Goal: Information Seeking & Learning: Learn about a topic

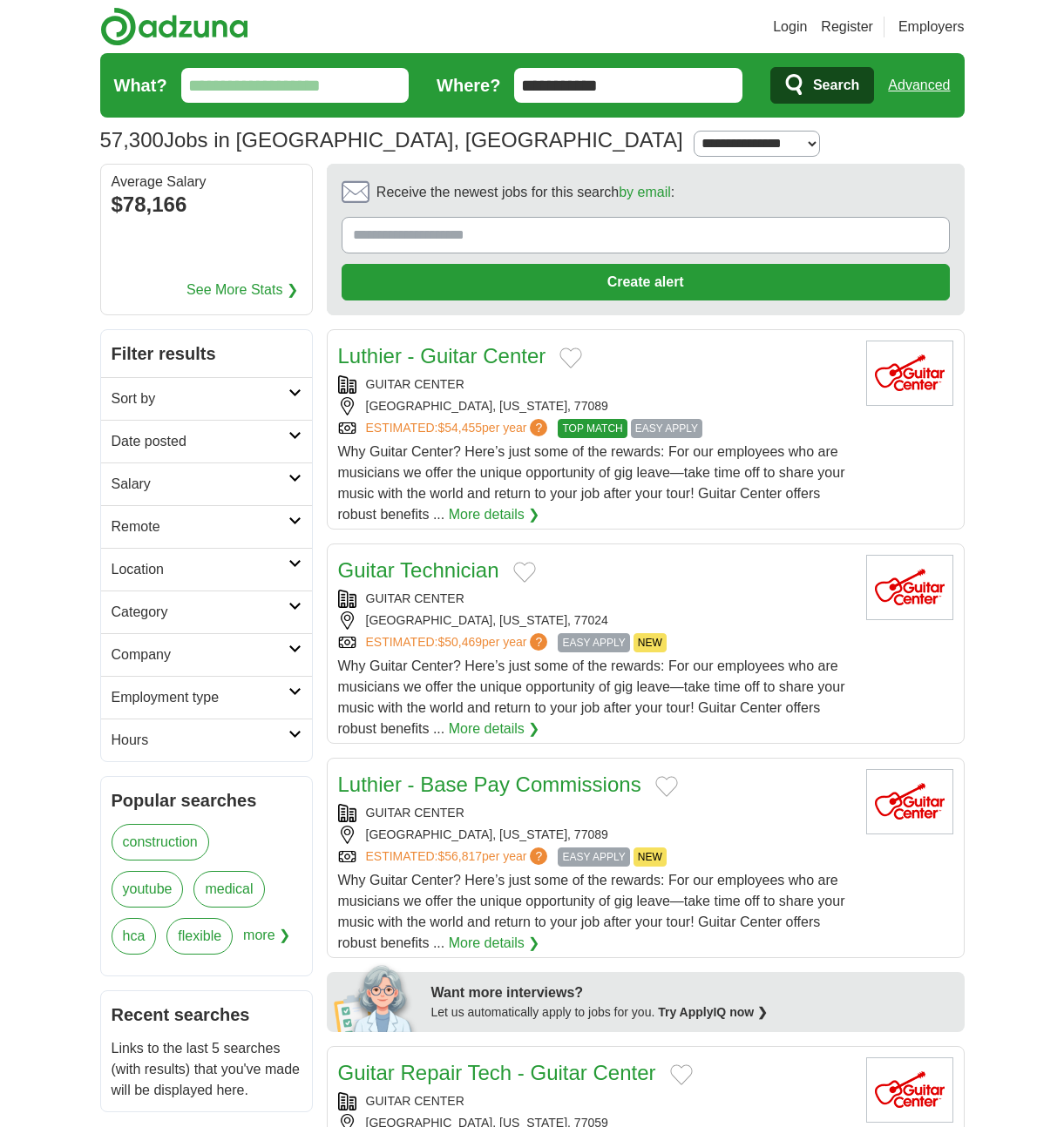
click at [816, 90] on span "Search" at bounding box center [836, 86] width 46 height 35
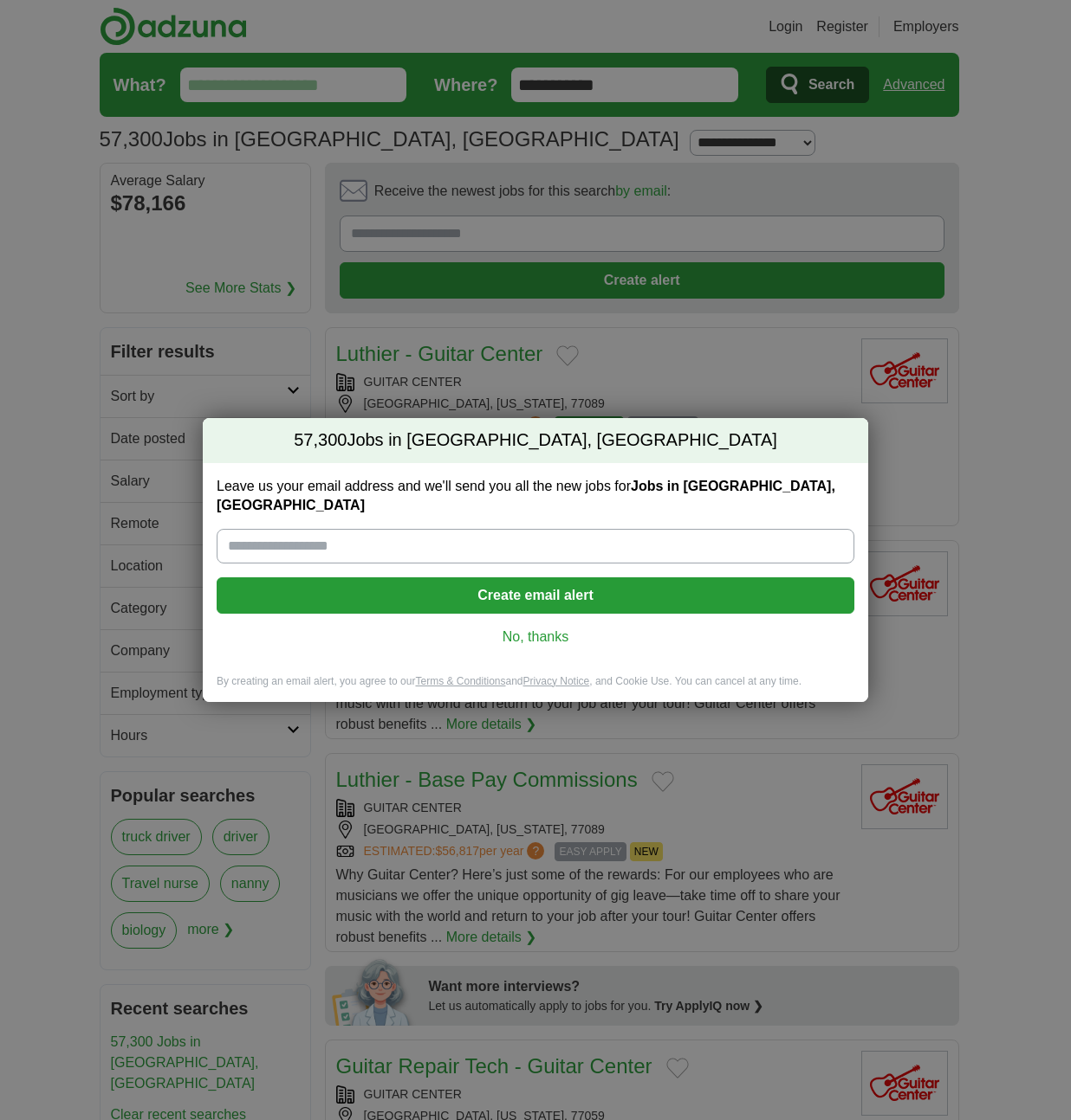
click at [546, 632] on link "No, thanks" at bounding box center [536, 637] width 610 height 19
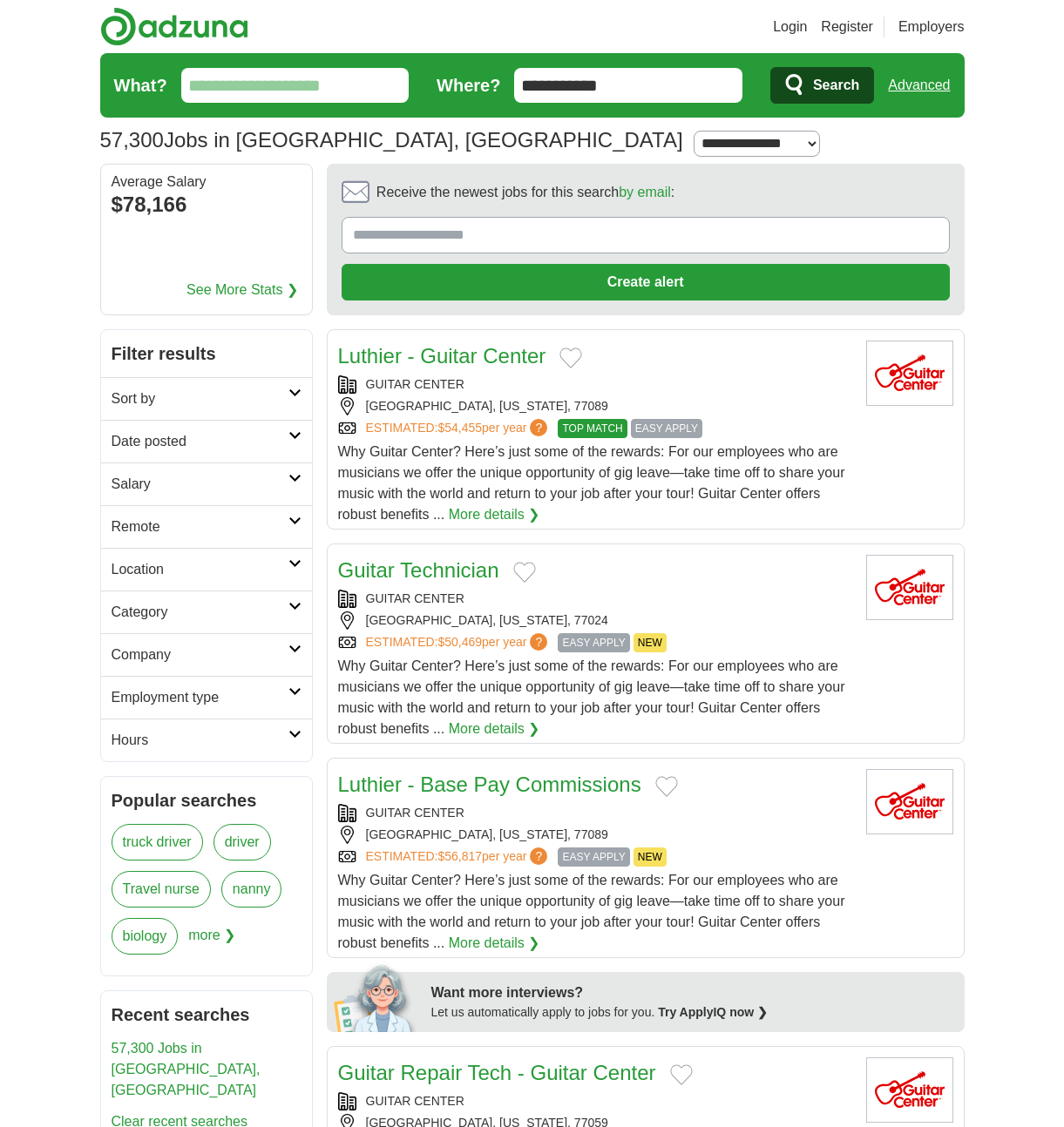
click at [224, 614] on h2 "Category" at bounding box center [199, 612] width 177 height 20
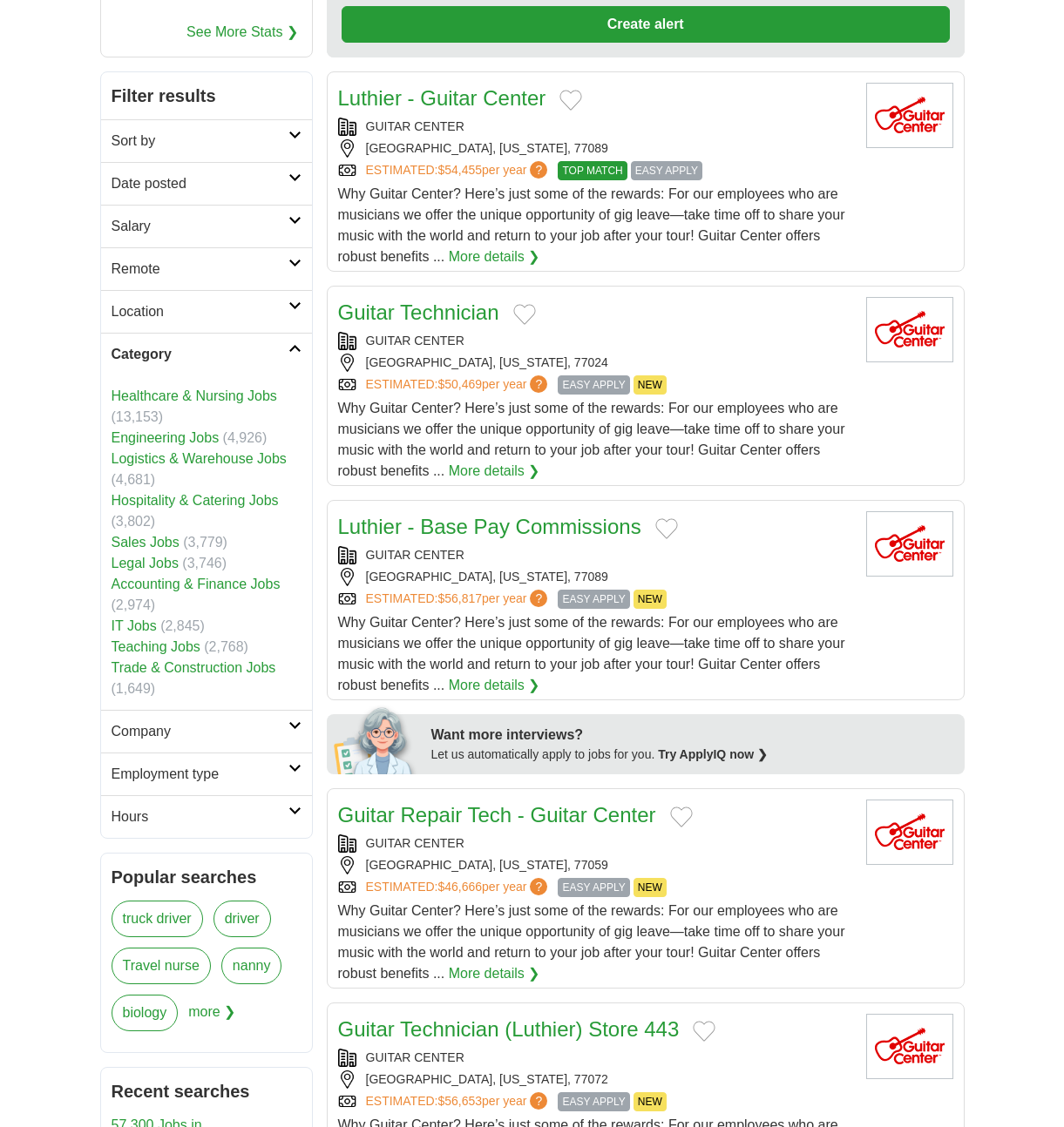
scroll to position [301, 0]
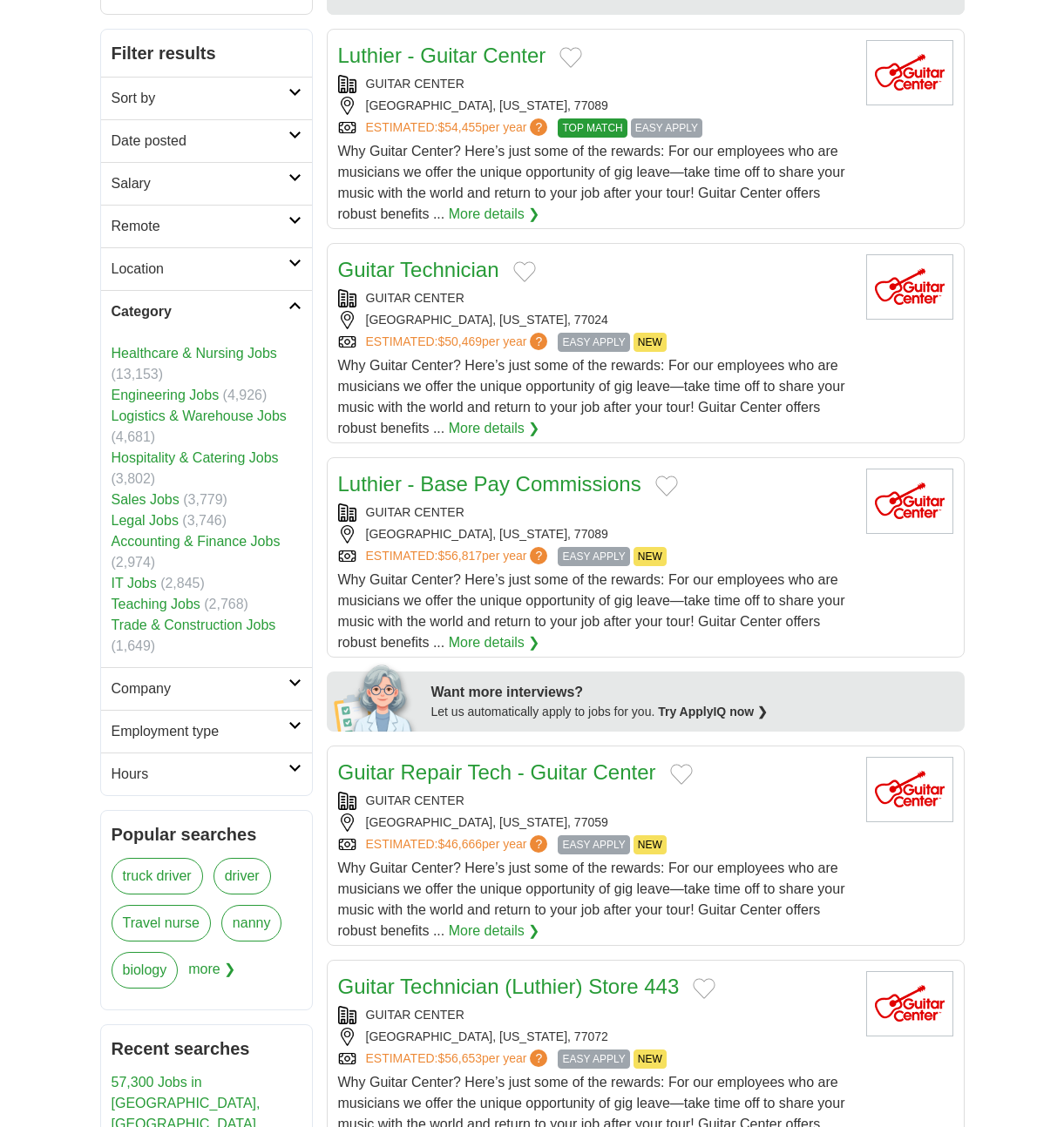
click at [216, 542] on link "Accounting & Finance Jobs" at bounding box center [195, 541] width 169 height 15
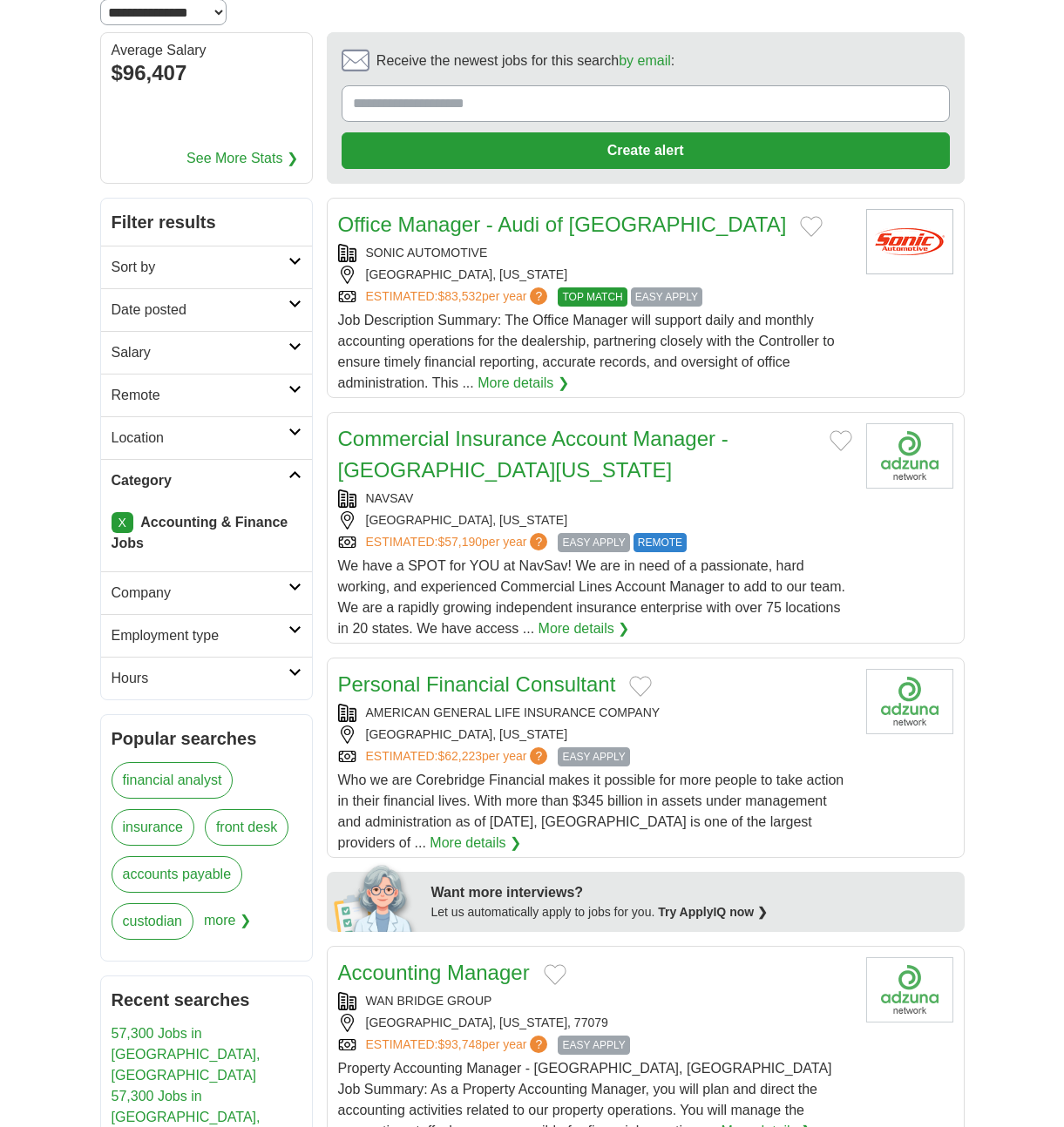
scroll to position [179, 0]
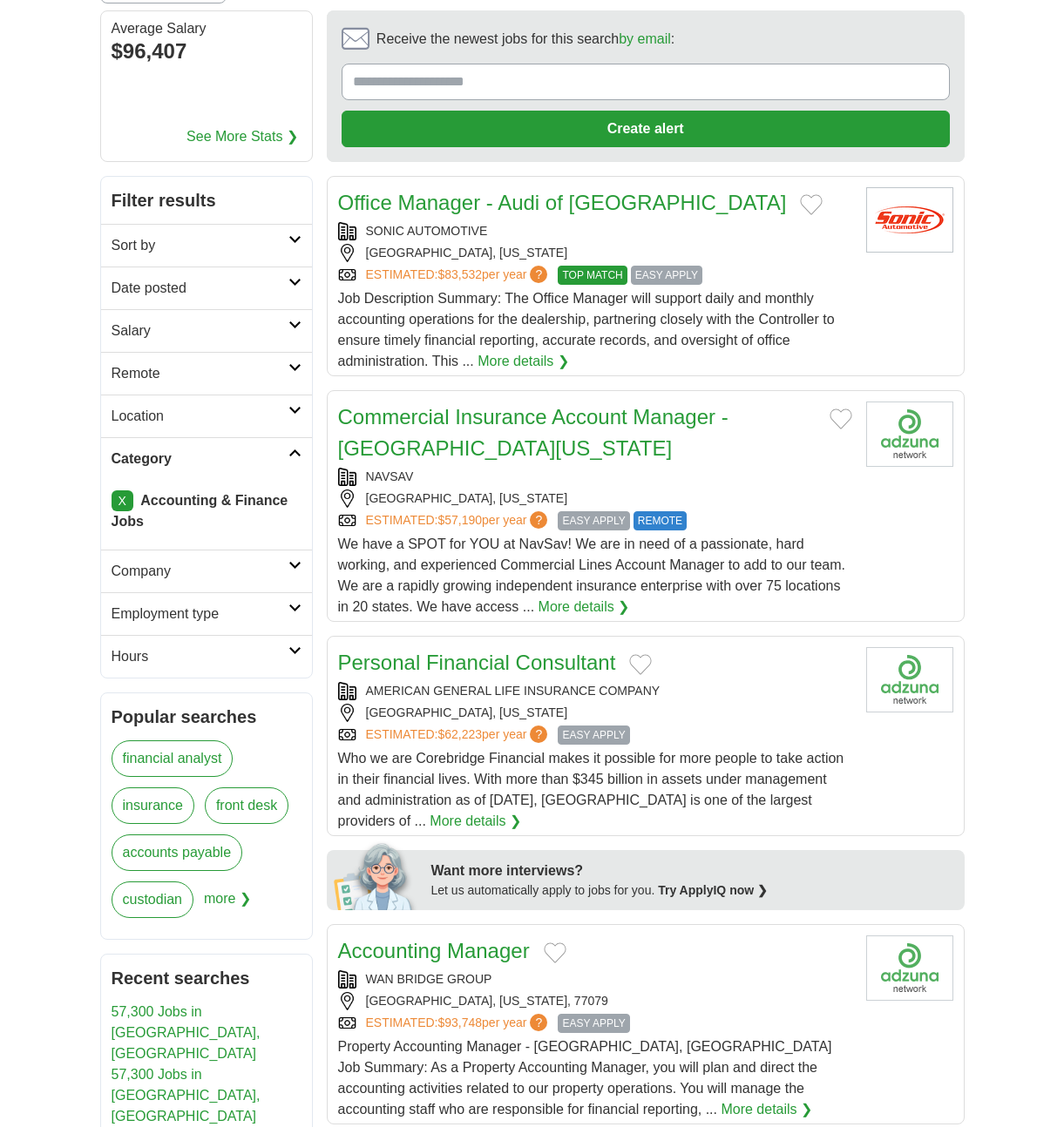
click at [212, 561] on h2 "Company" at bounding box center [199, 571] width 177 height 20
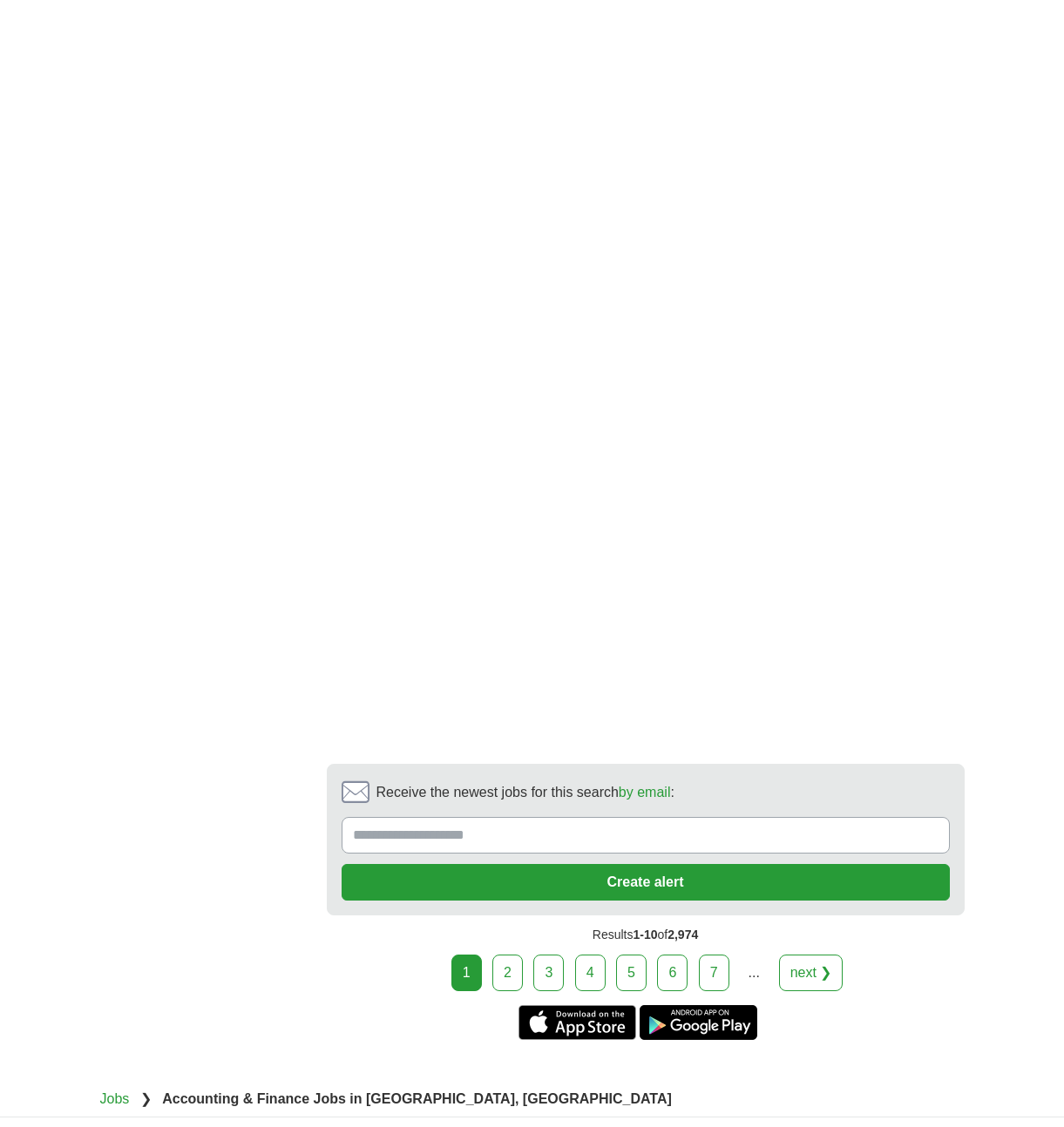
scroll to position [2969, 0]
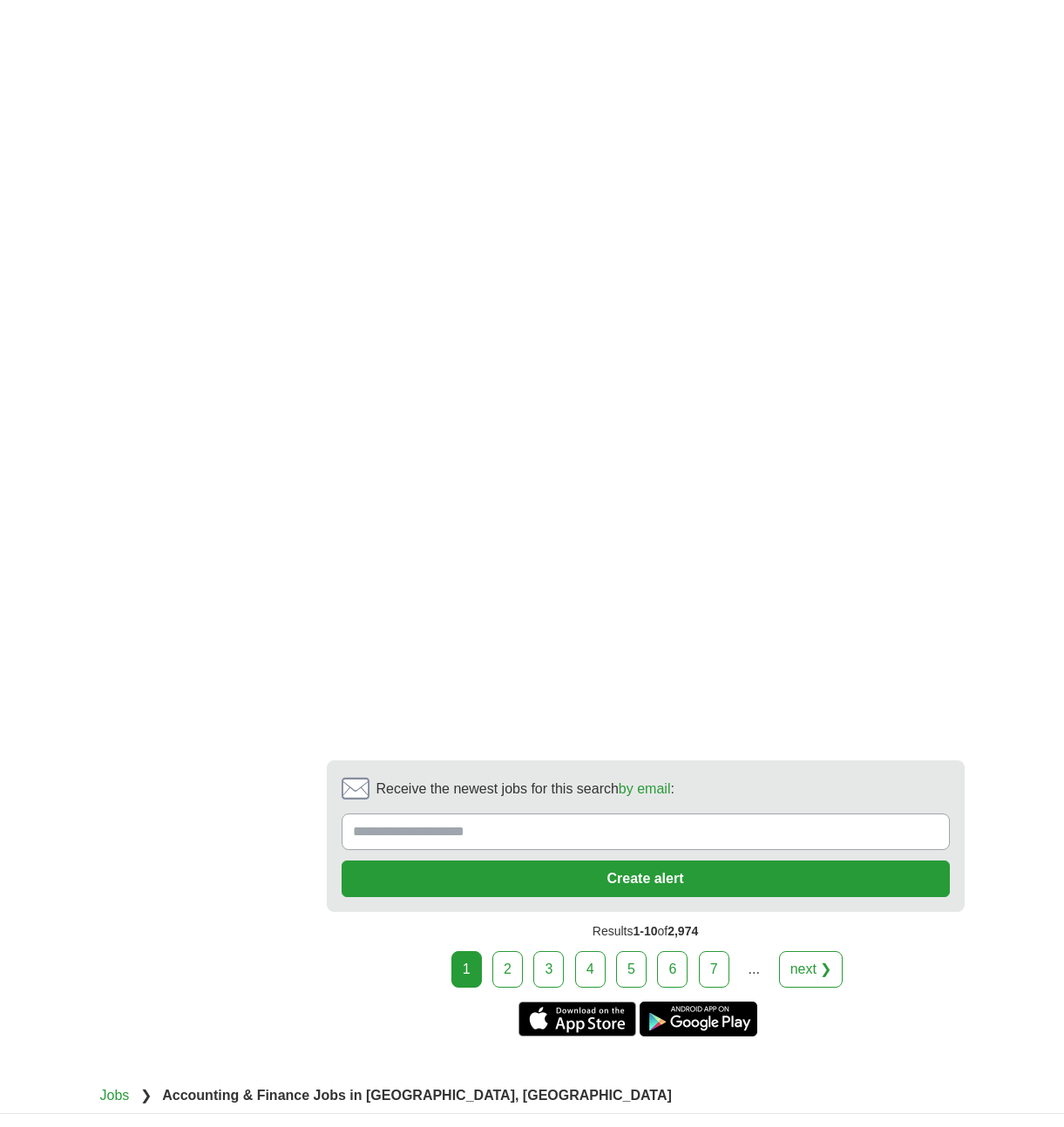
click at [512, 951] on link "2" at bounding box center [507, 970] width 30 height 37
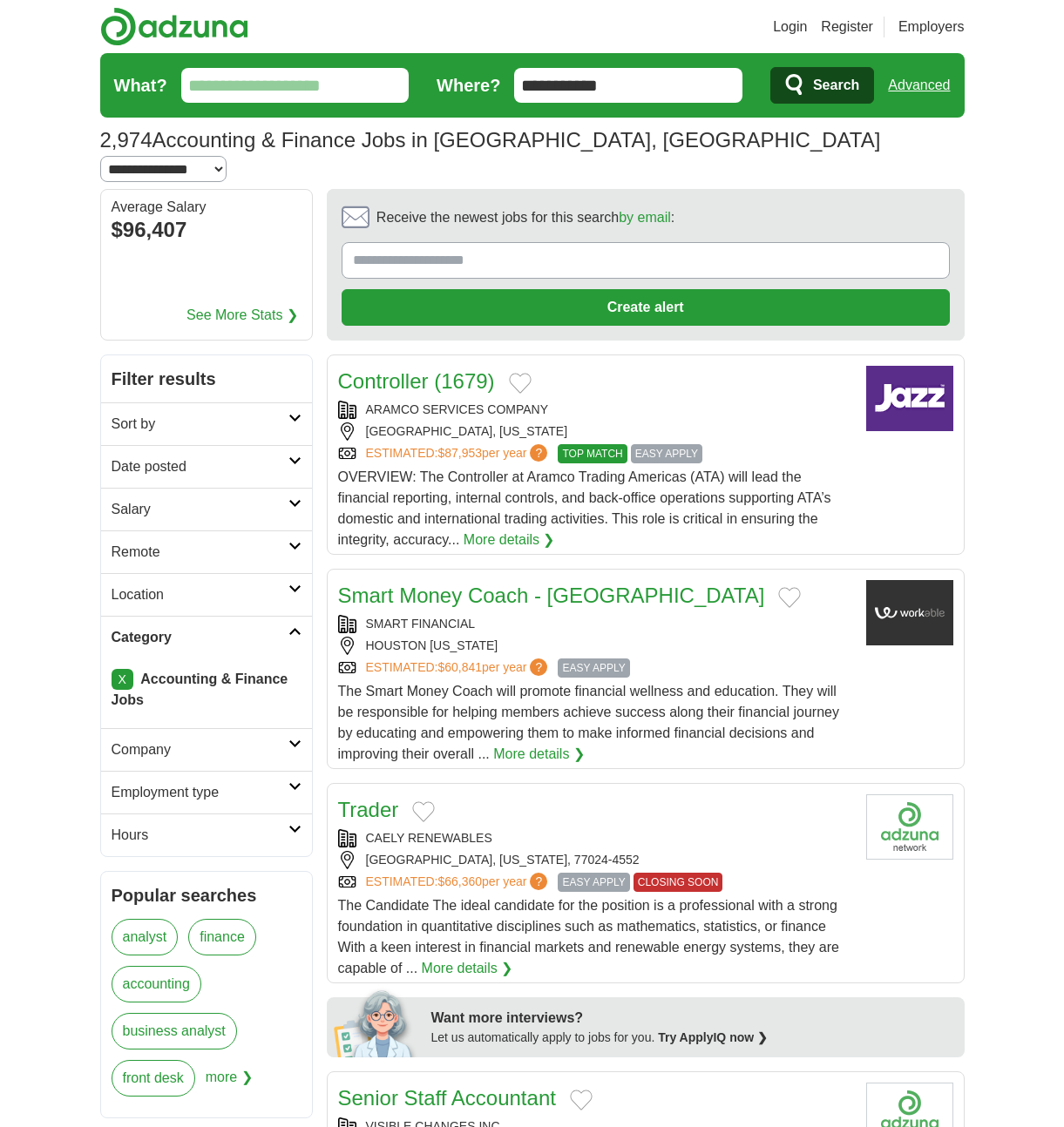
click at [233, 457] on h2 "Date posted" at bounding box center [199, 466] width 177 height 20
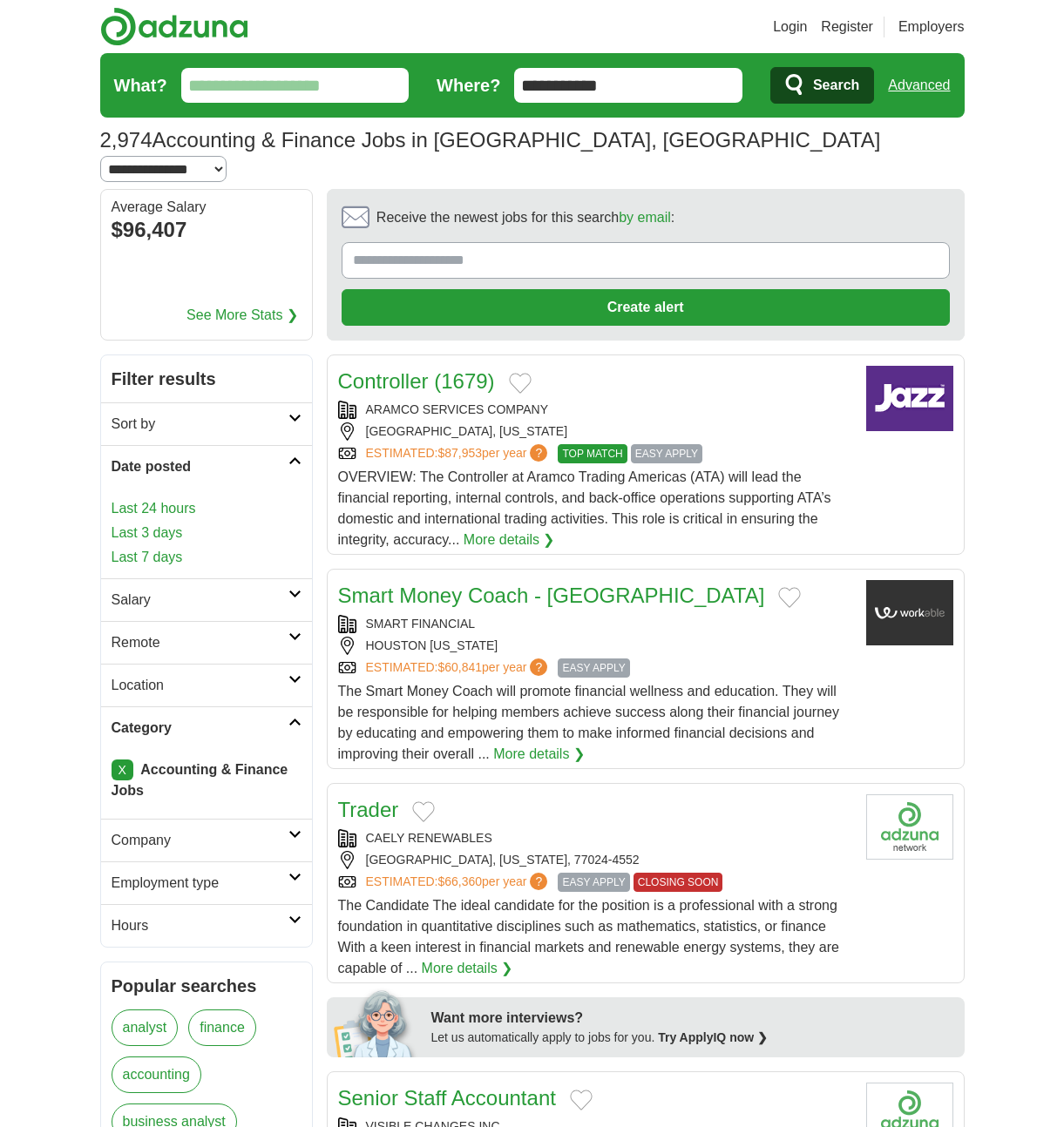
click at [147, 547] on link "Last 7 days" at bounding box center [206, 557] width 190 height 20
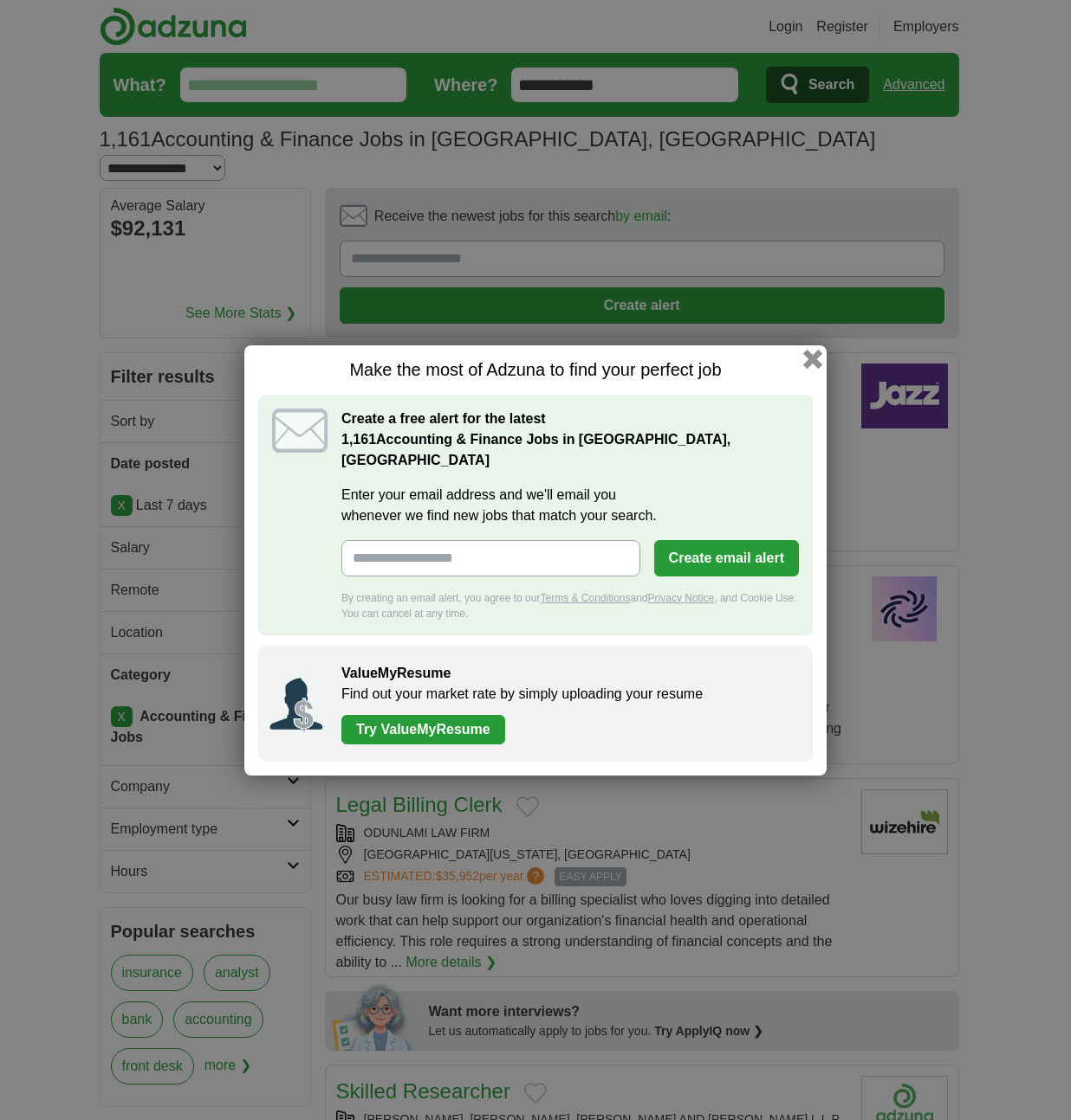
click at [814, 368] on button "button" at bounding box center [813, 359] width 19 height 19
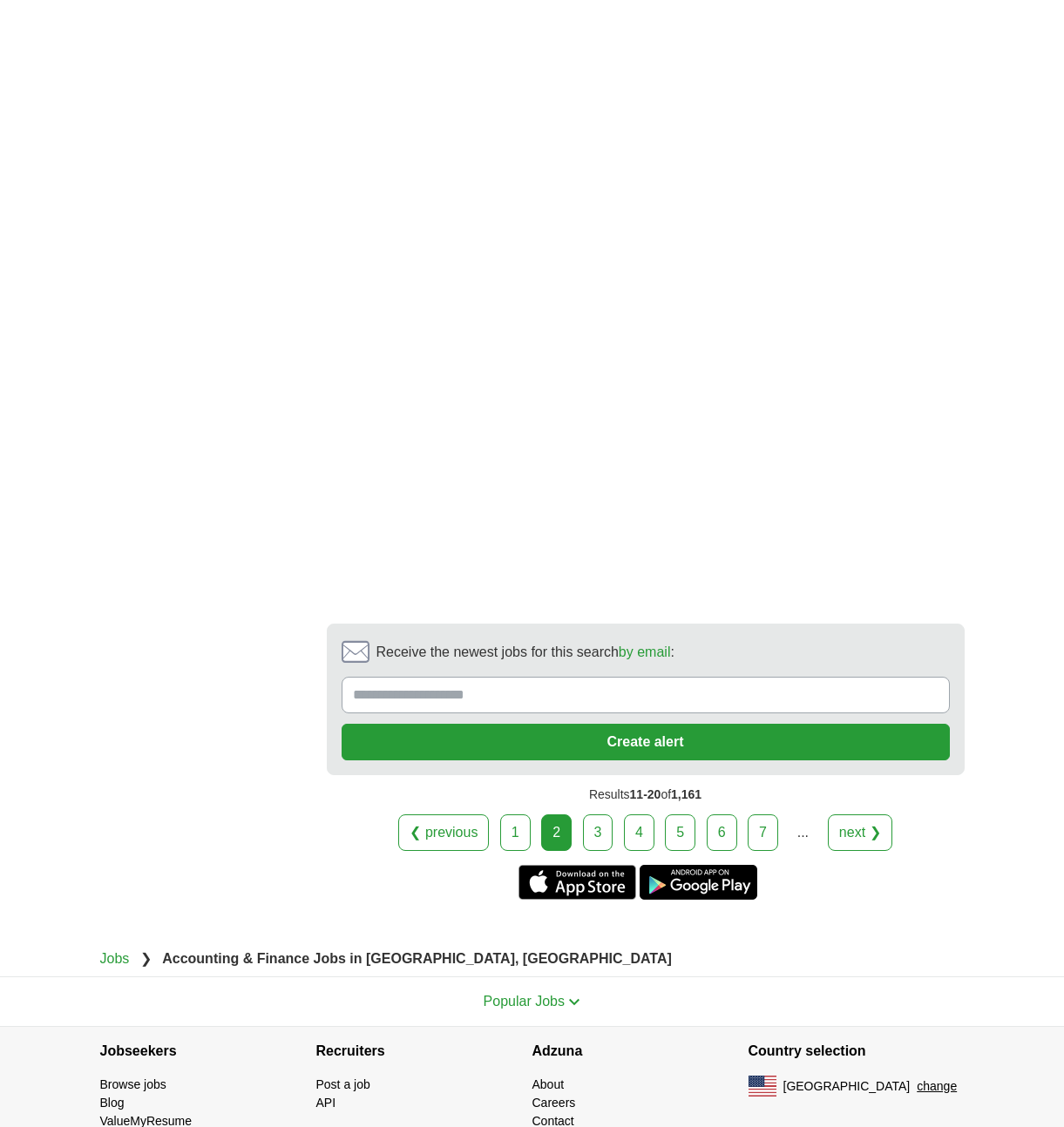
scroll to position [3038, 0]
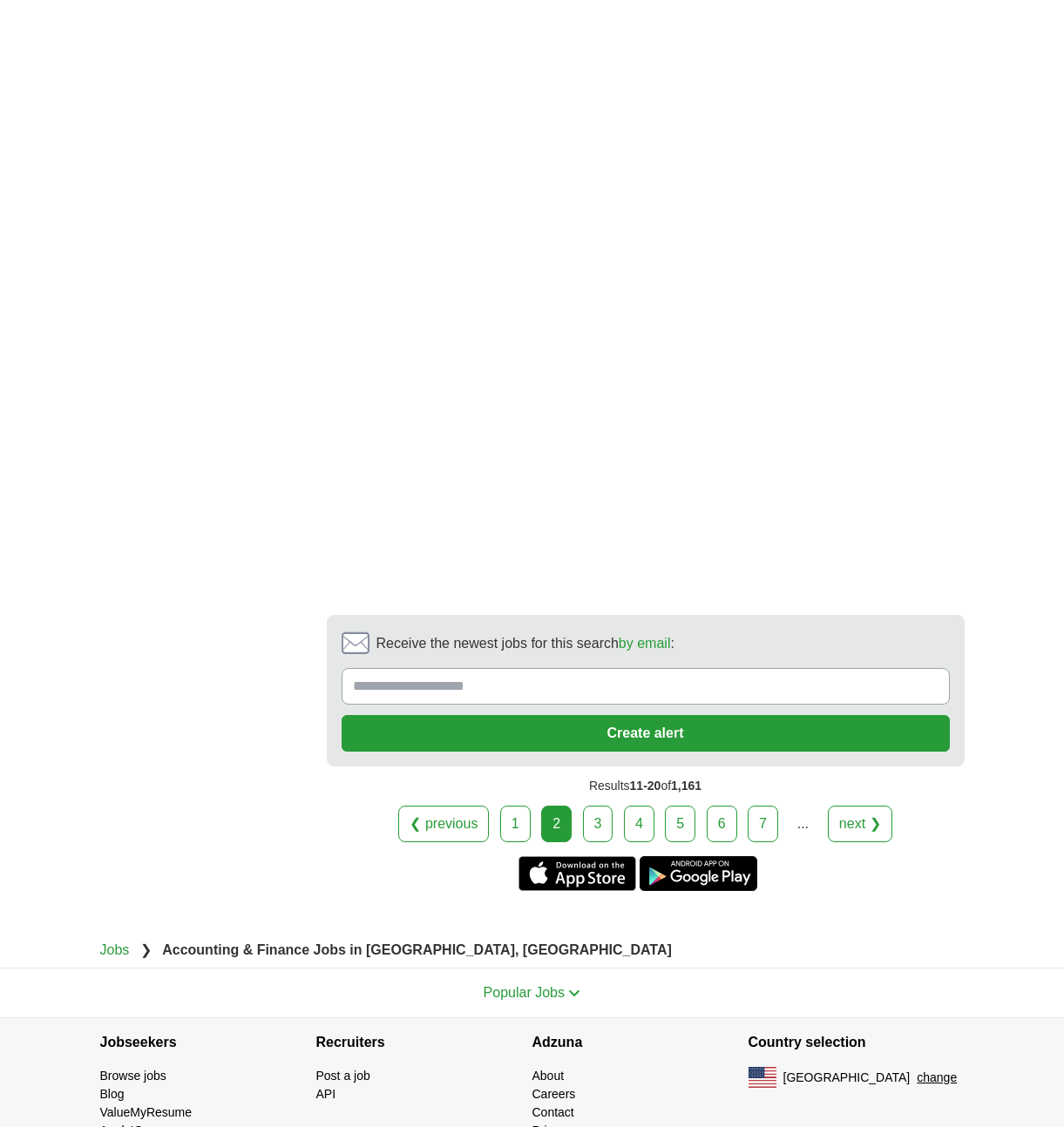
click at [598, 806] on link "3" at bounding box center [597, 825] width 30 height 37
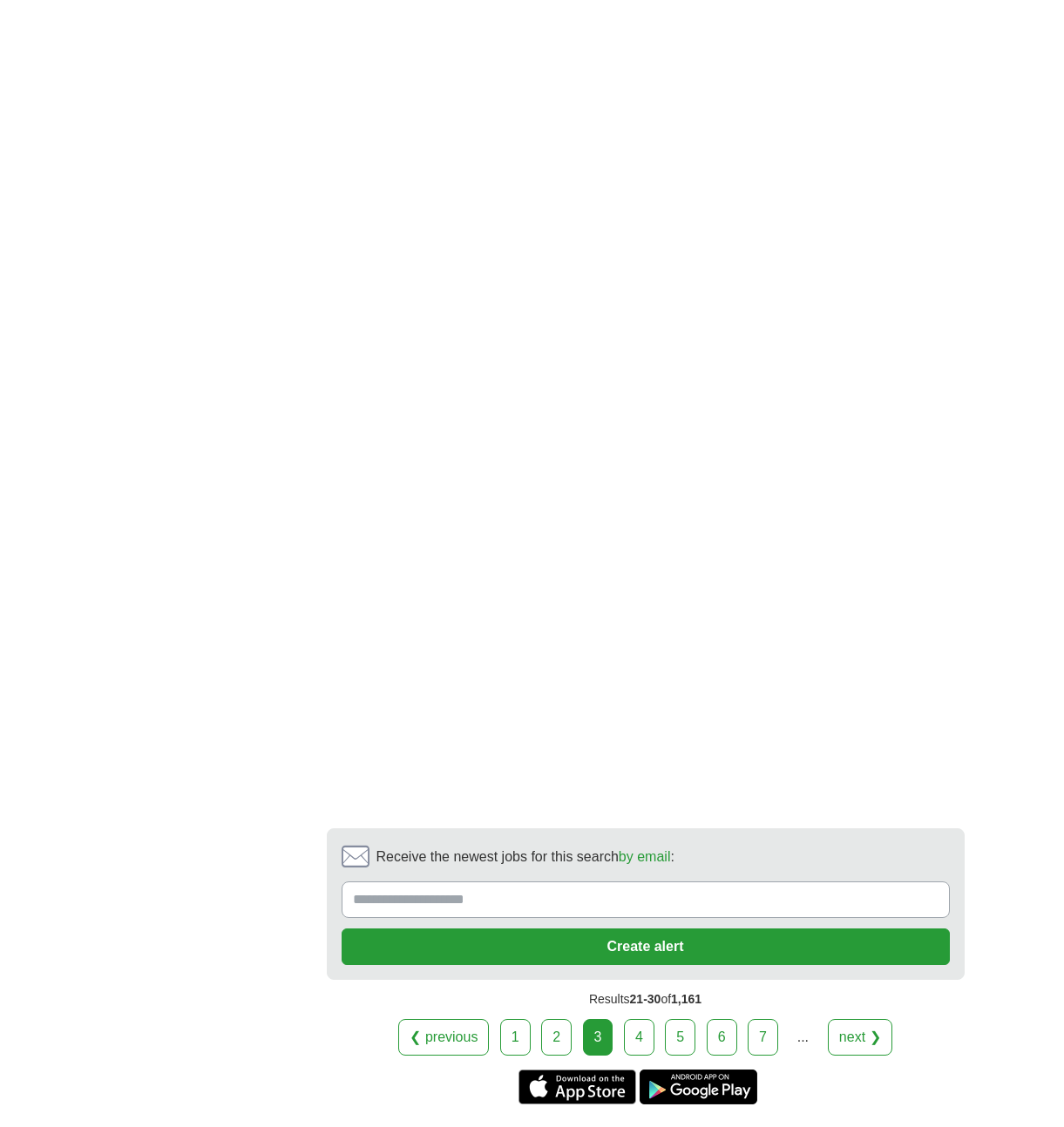
scroll to position [2906, 0]
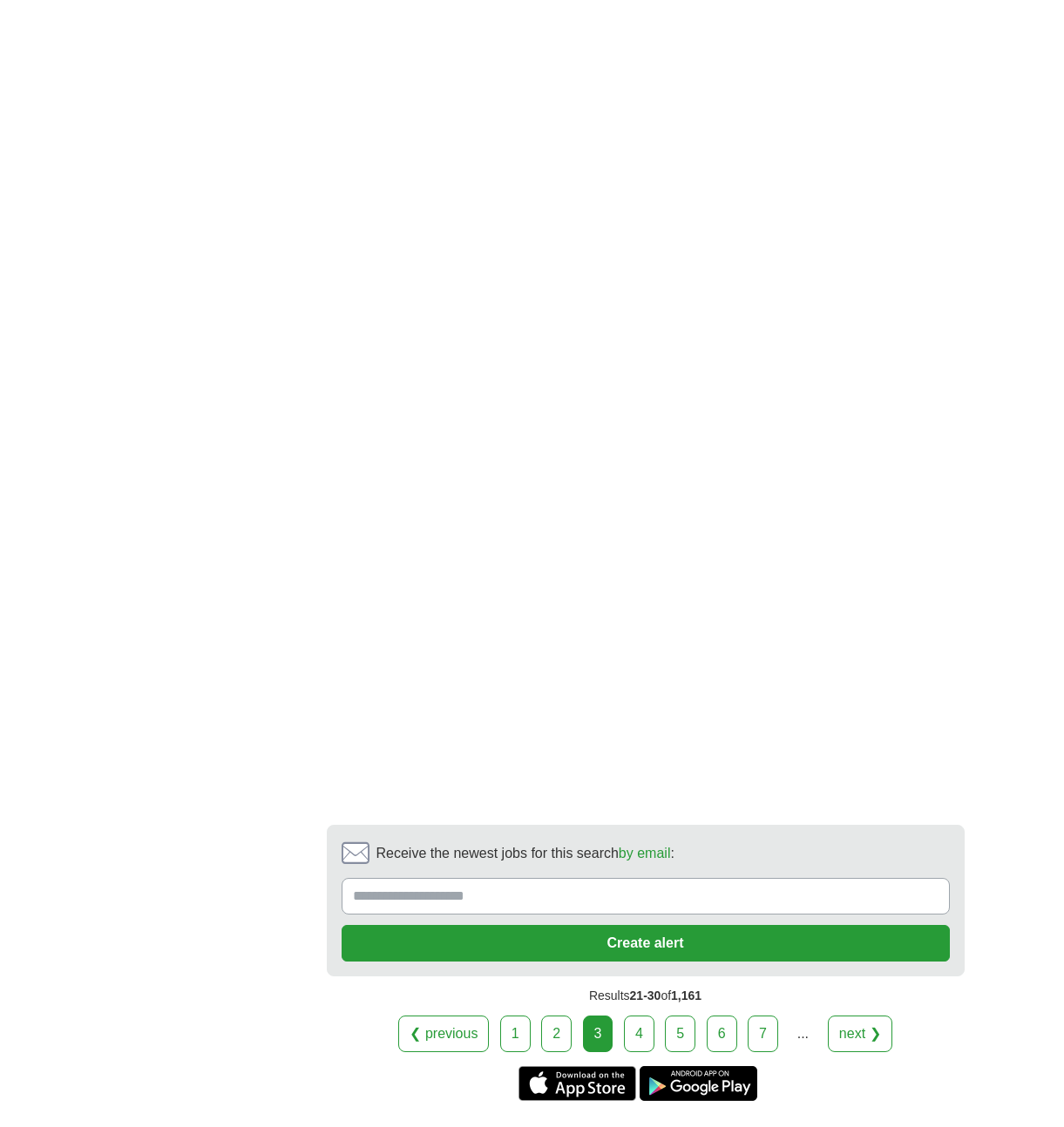
click at [640, 1016] on link "4" at bounding box center [638, 1034] width 30 height 37
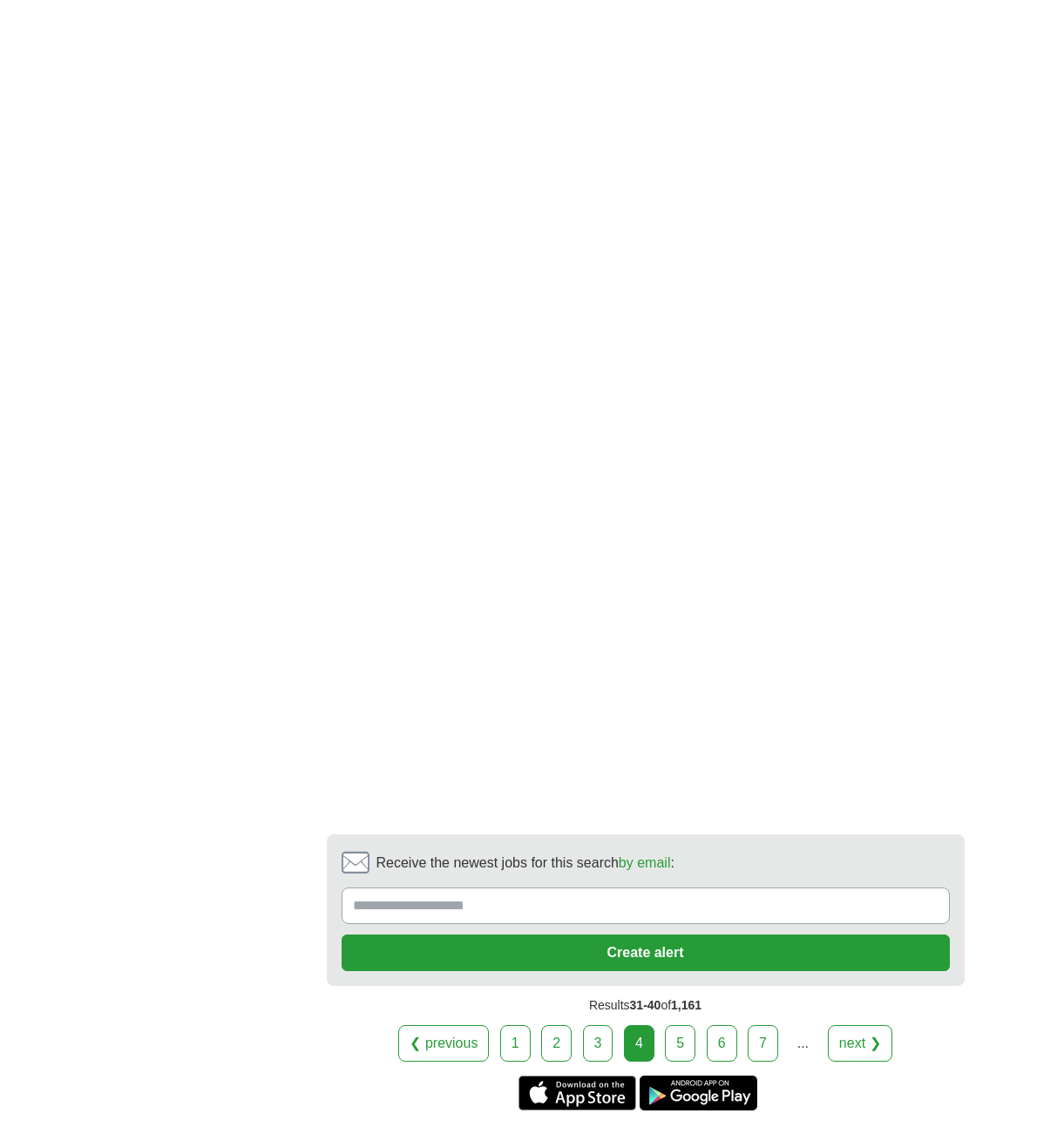
scroll to position [2932, 0]
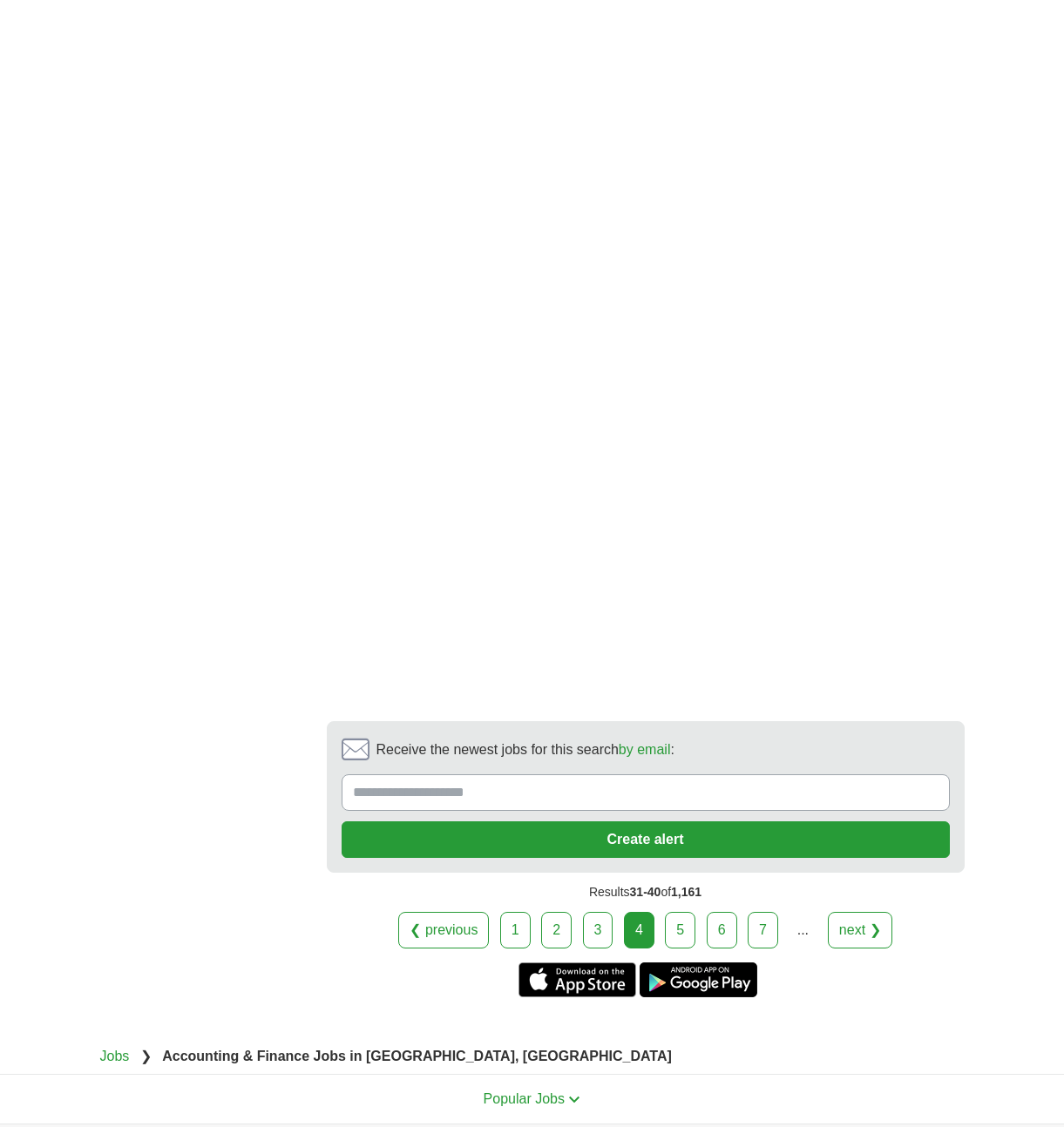
click at [672, 912] on link "5" at bounding box center [679, 931] width 30 height 37
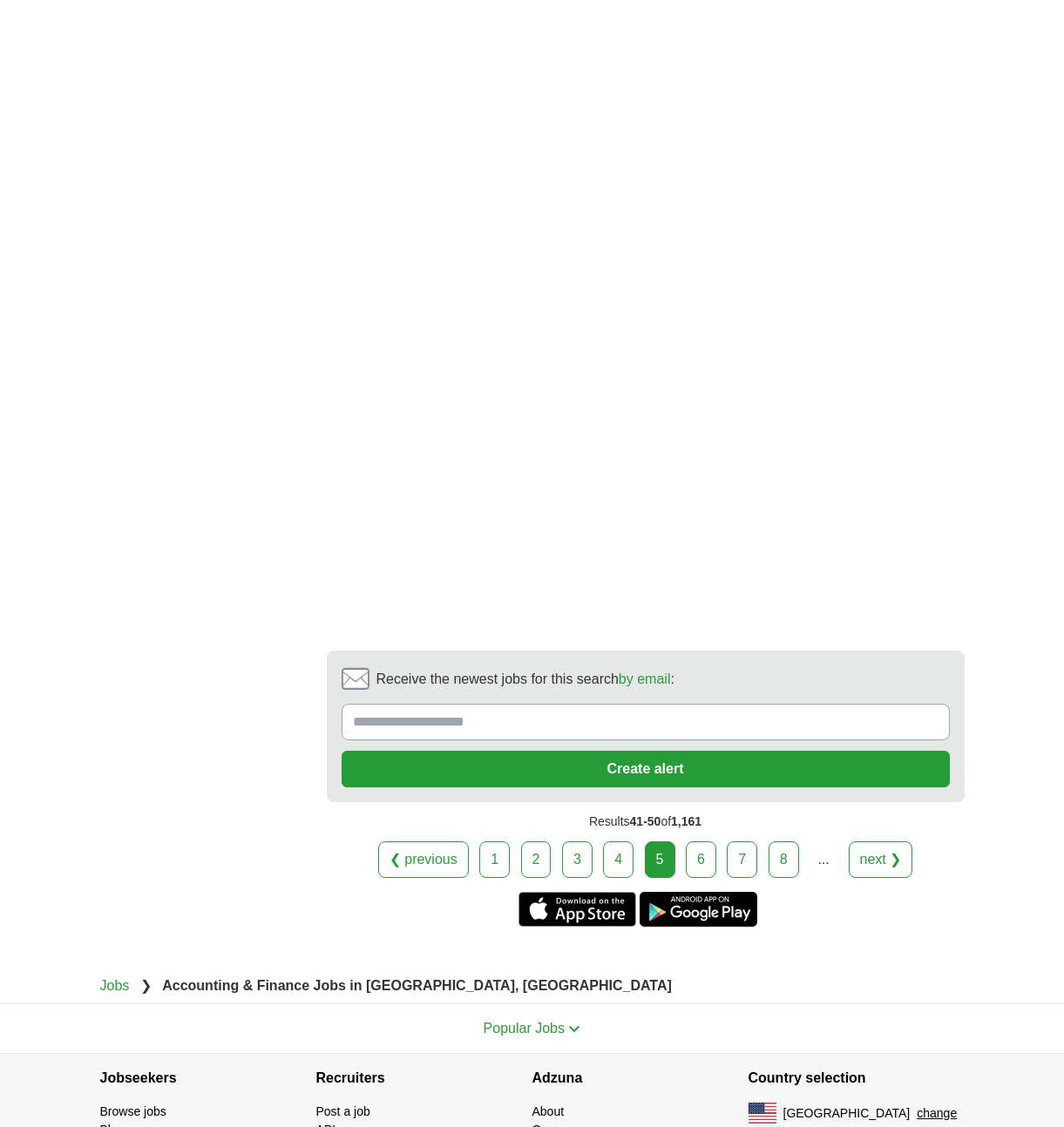
scroll to position [3122, 0]
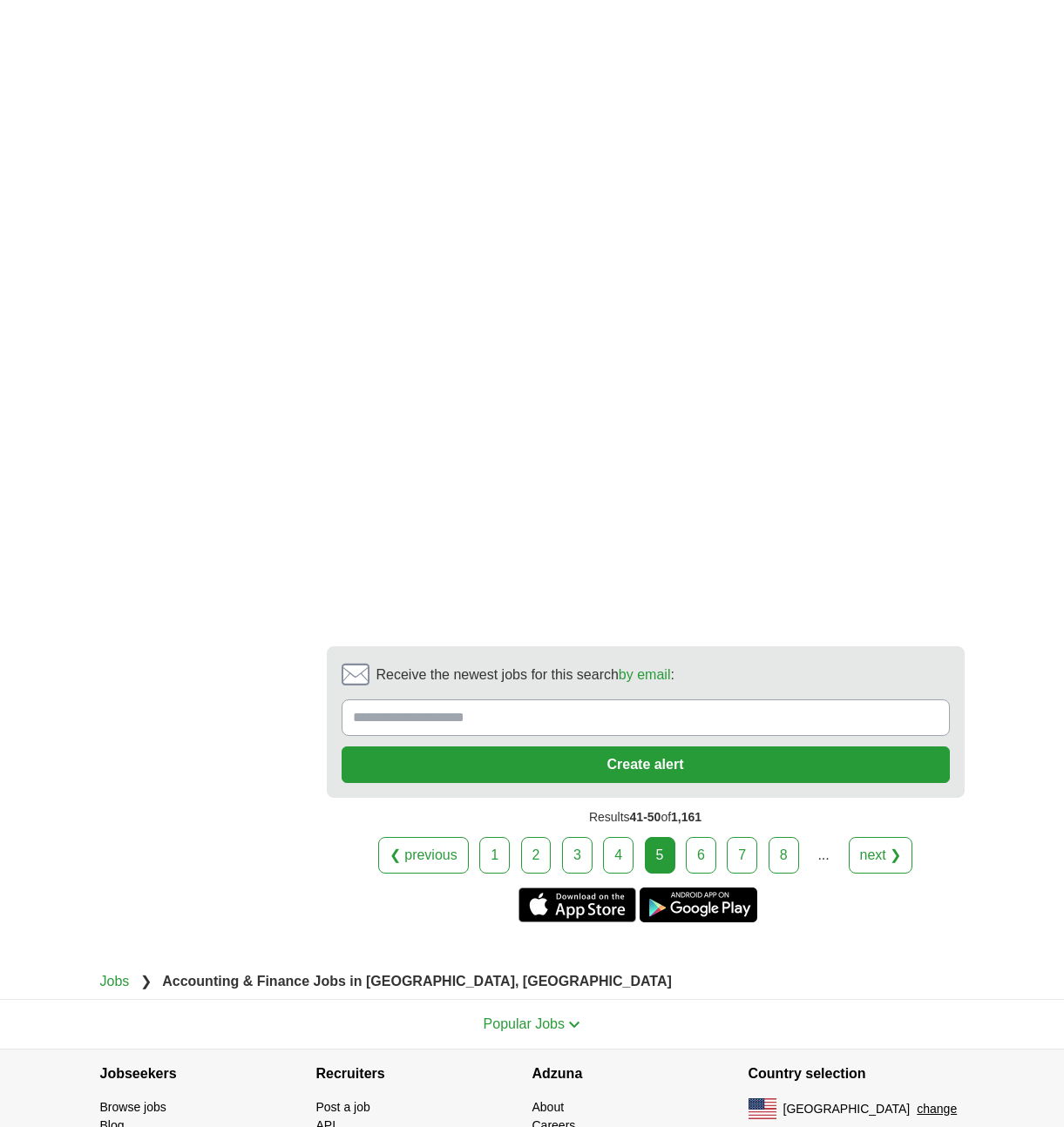
click at [695, 837] on link "6" at bounding box center [701, 856] width 30 height 37
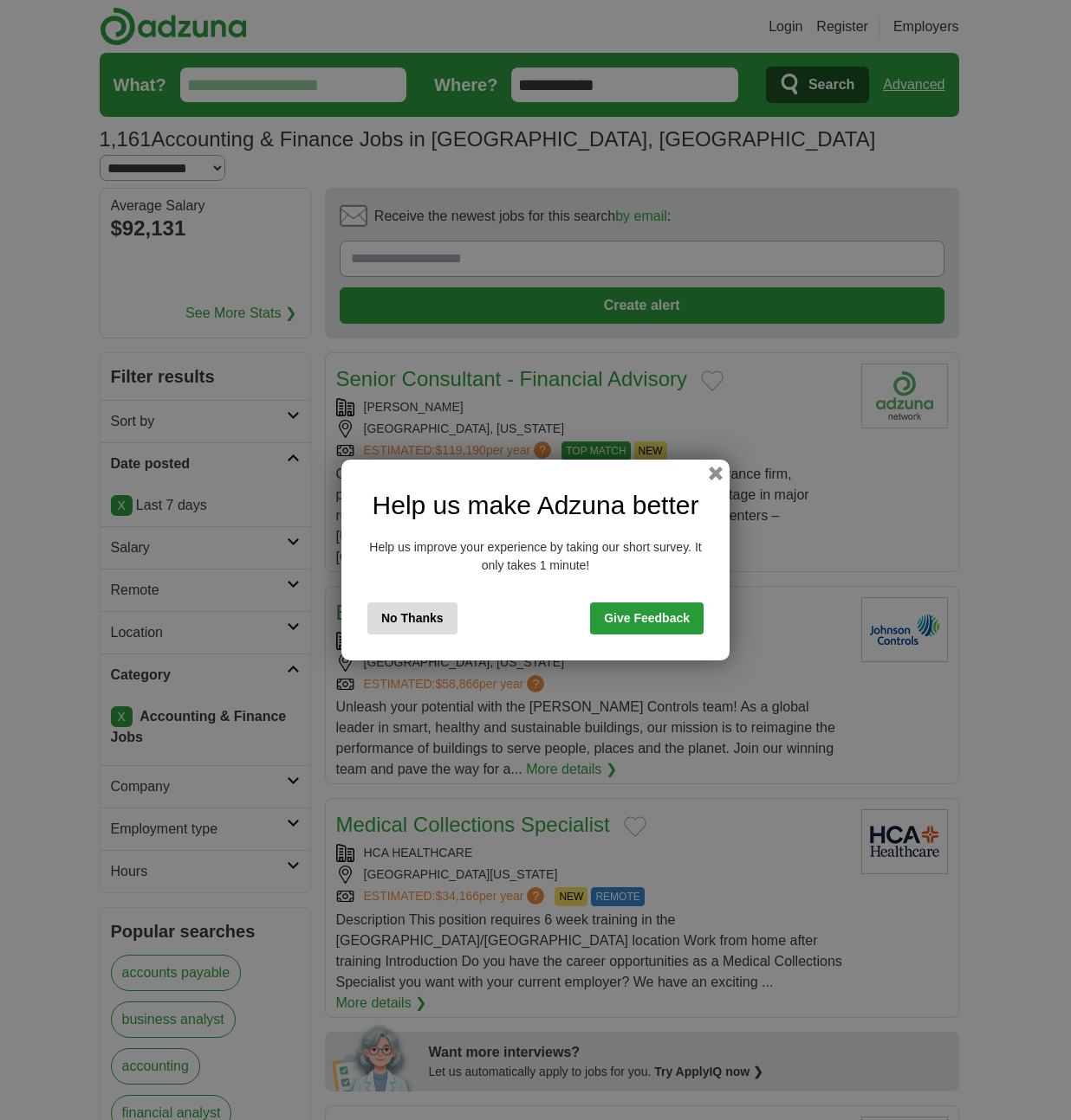
click at [713, 475] on button "button" at bounding box center [715, 473] width 14 height 14
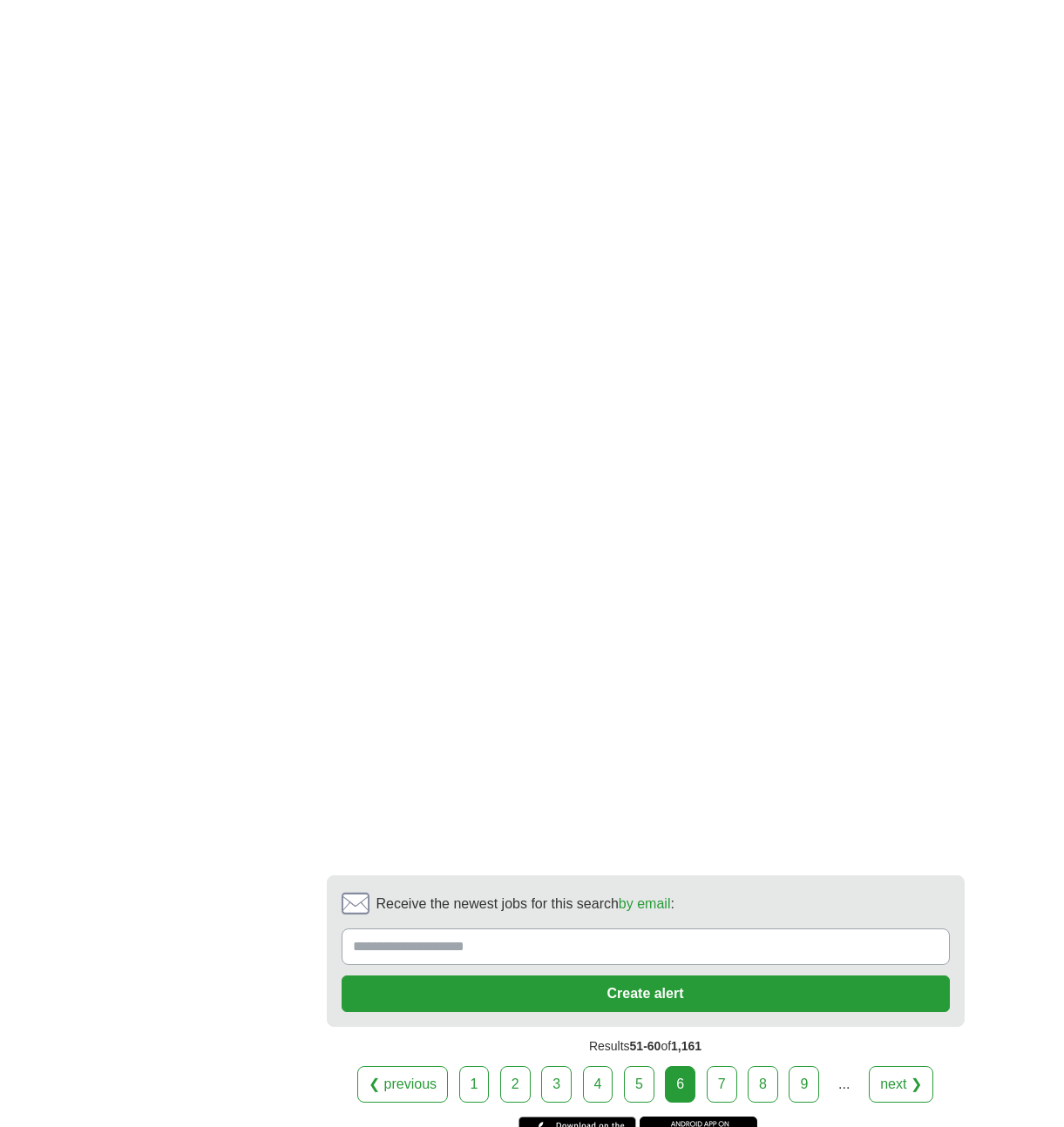
scroll to position [2961, 0]
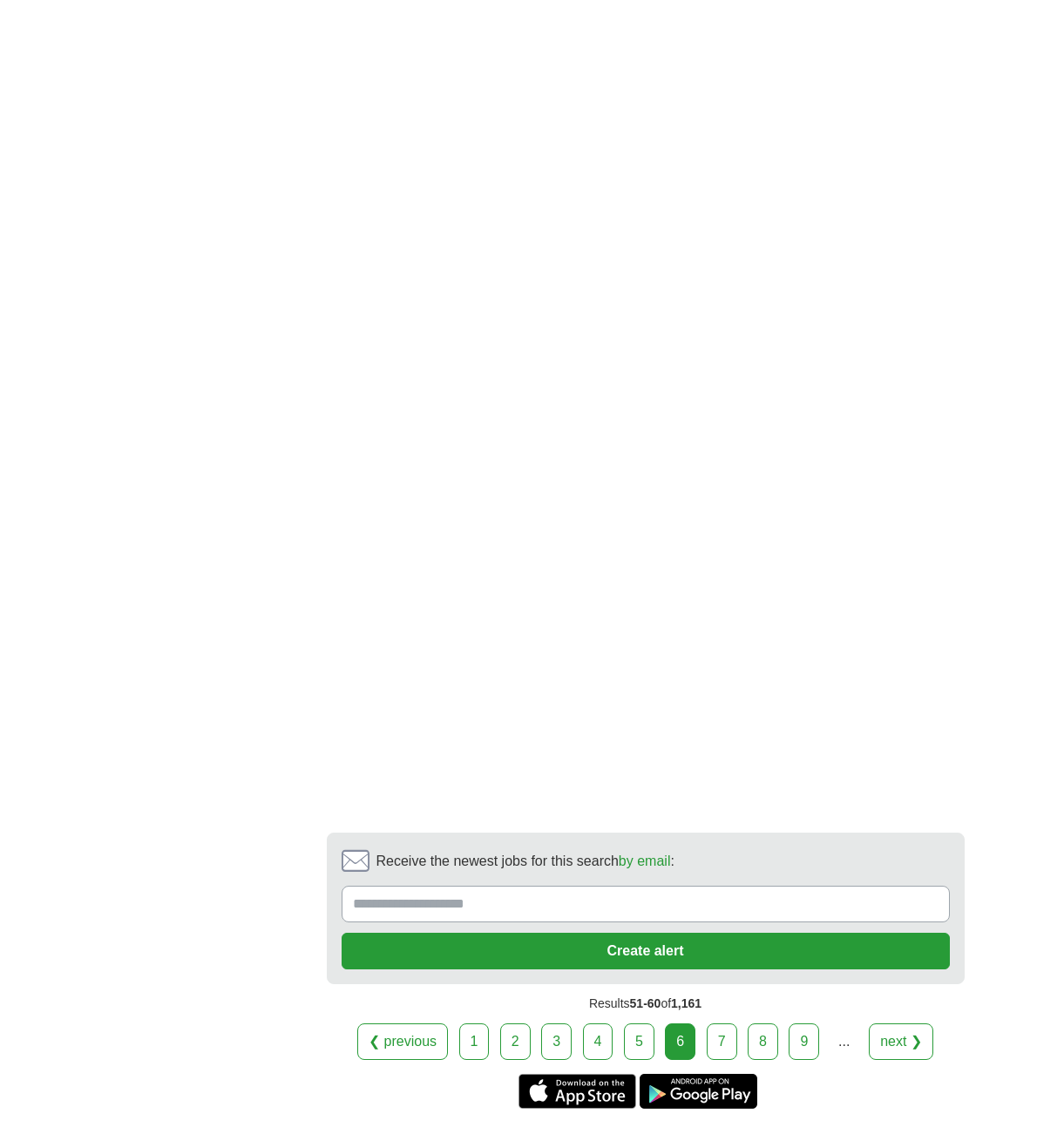
click at [723, 1024] on link "7" at bounding box center [721, 1042] width 30 height 37
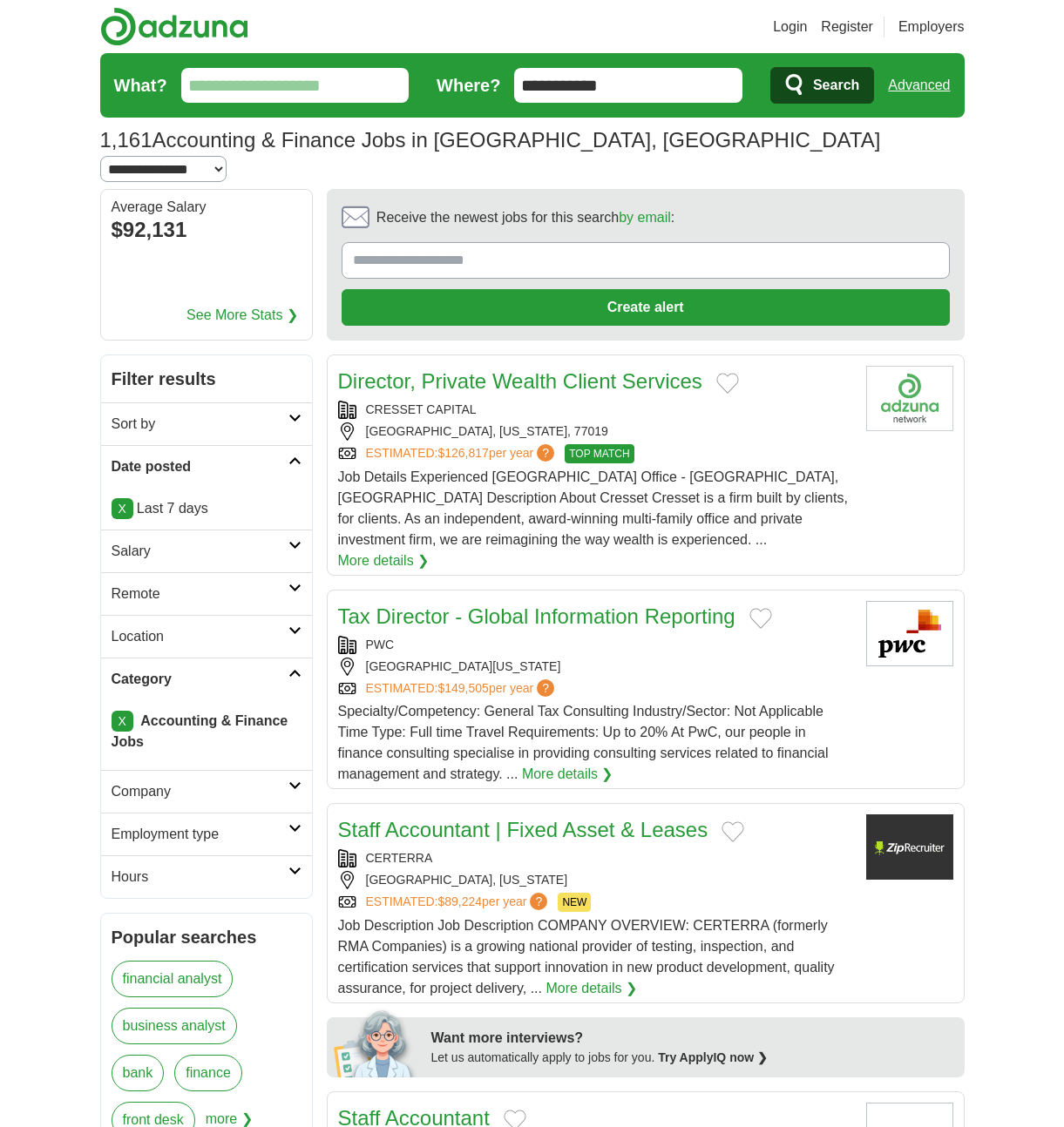
click at [127, 499] on link "X" at bounding box center [122, 508] width 21 height 20
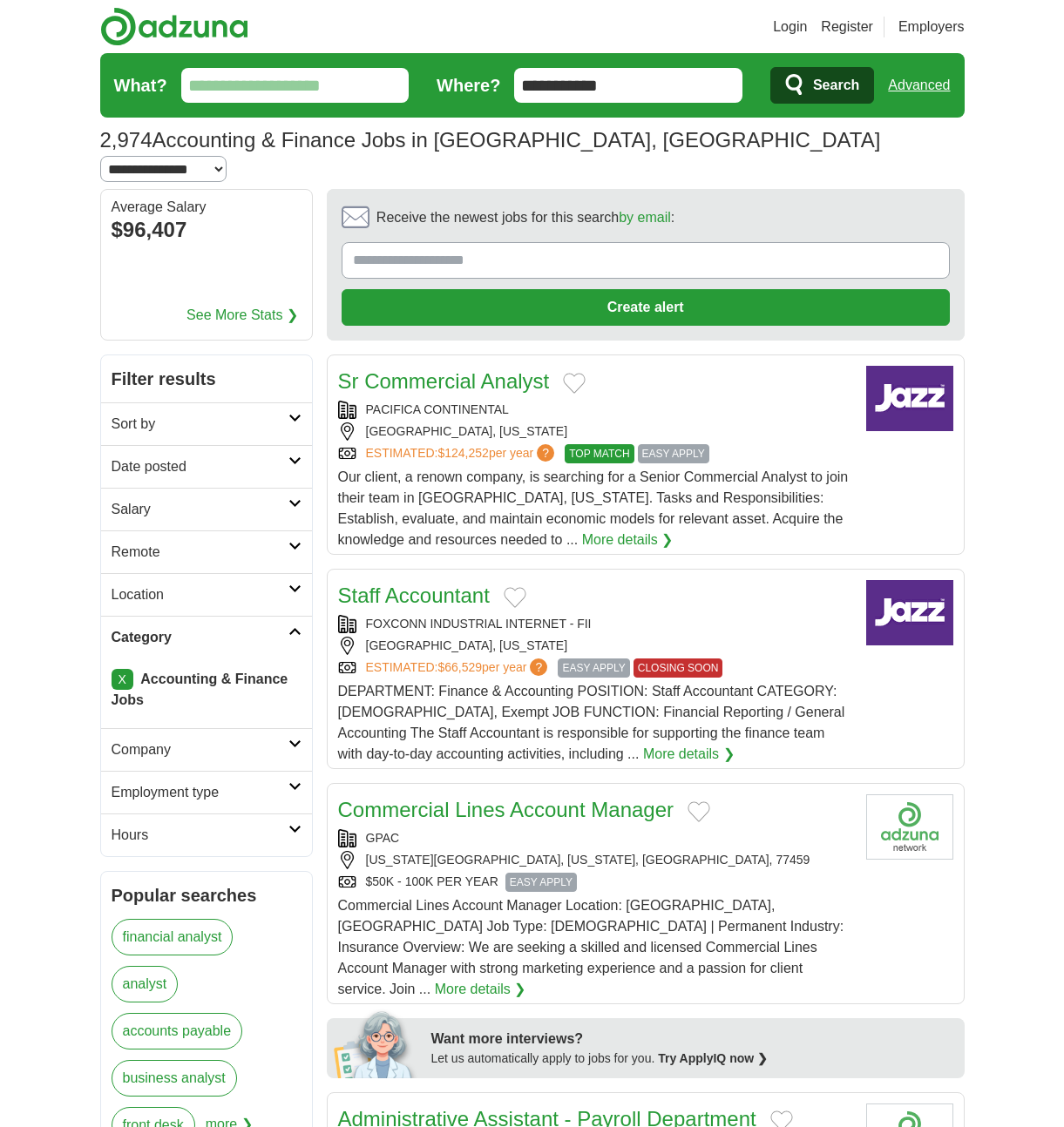
click at [245, 457] on h2 "Date posted" at bounding box center [199, 466] width 177 height 20
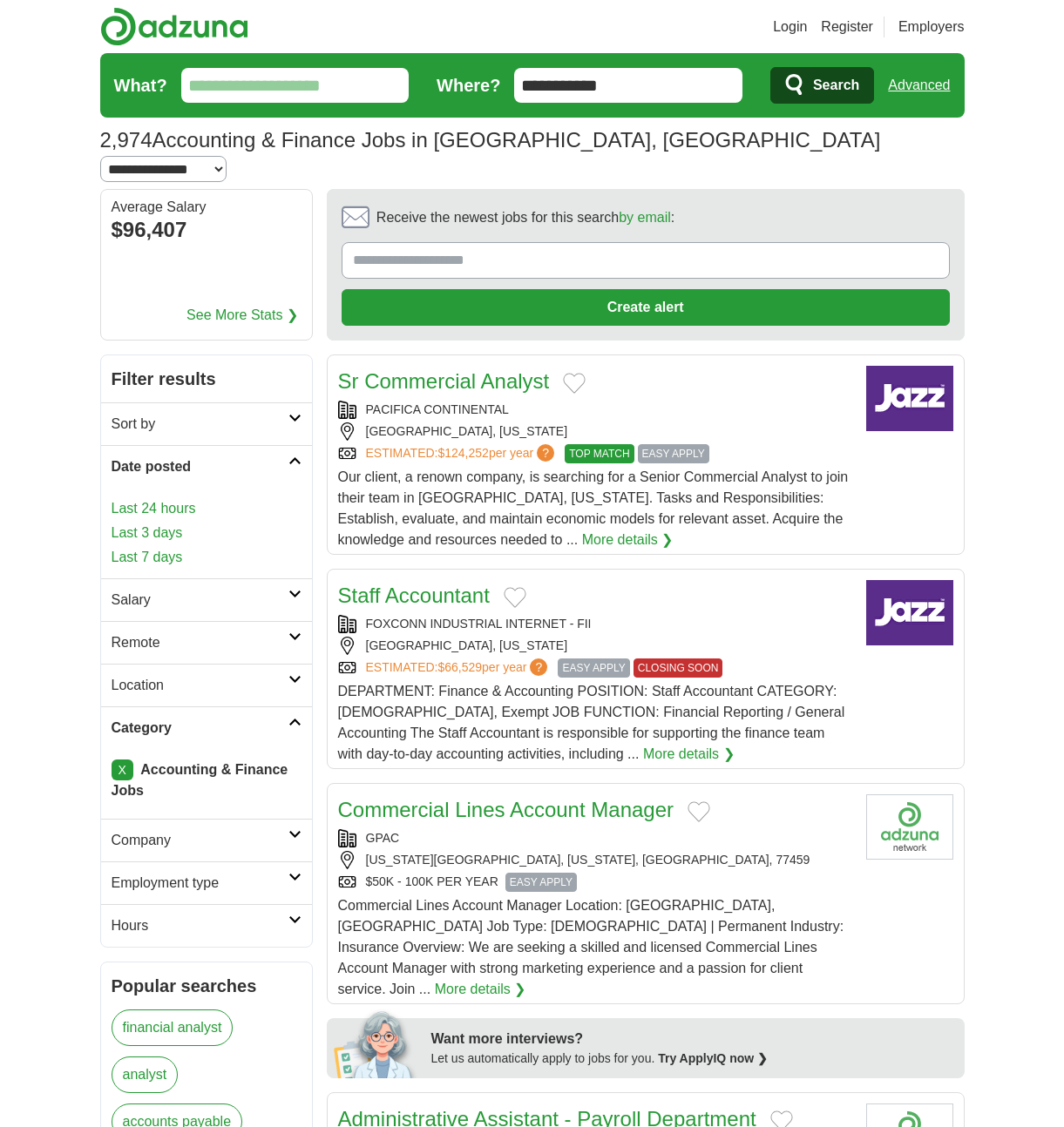
click at [171, 523] on link "Last 3 days" at bounding box center [206, 533] width 190 height 20
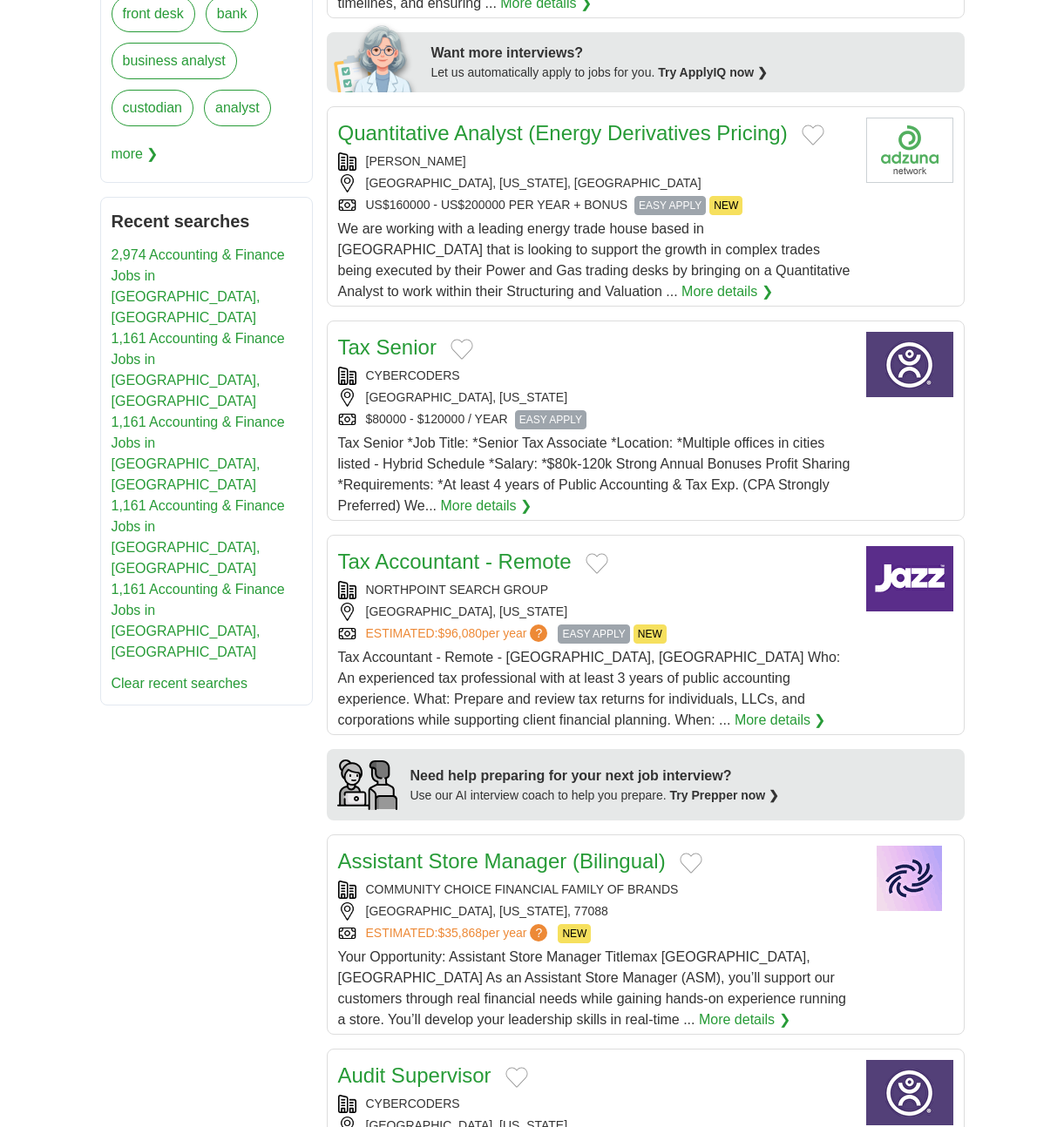
scroll to position [969, 0]
